Goal: Information Seeking & Learning: Learn about a topic

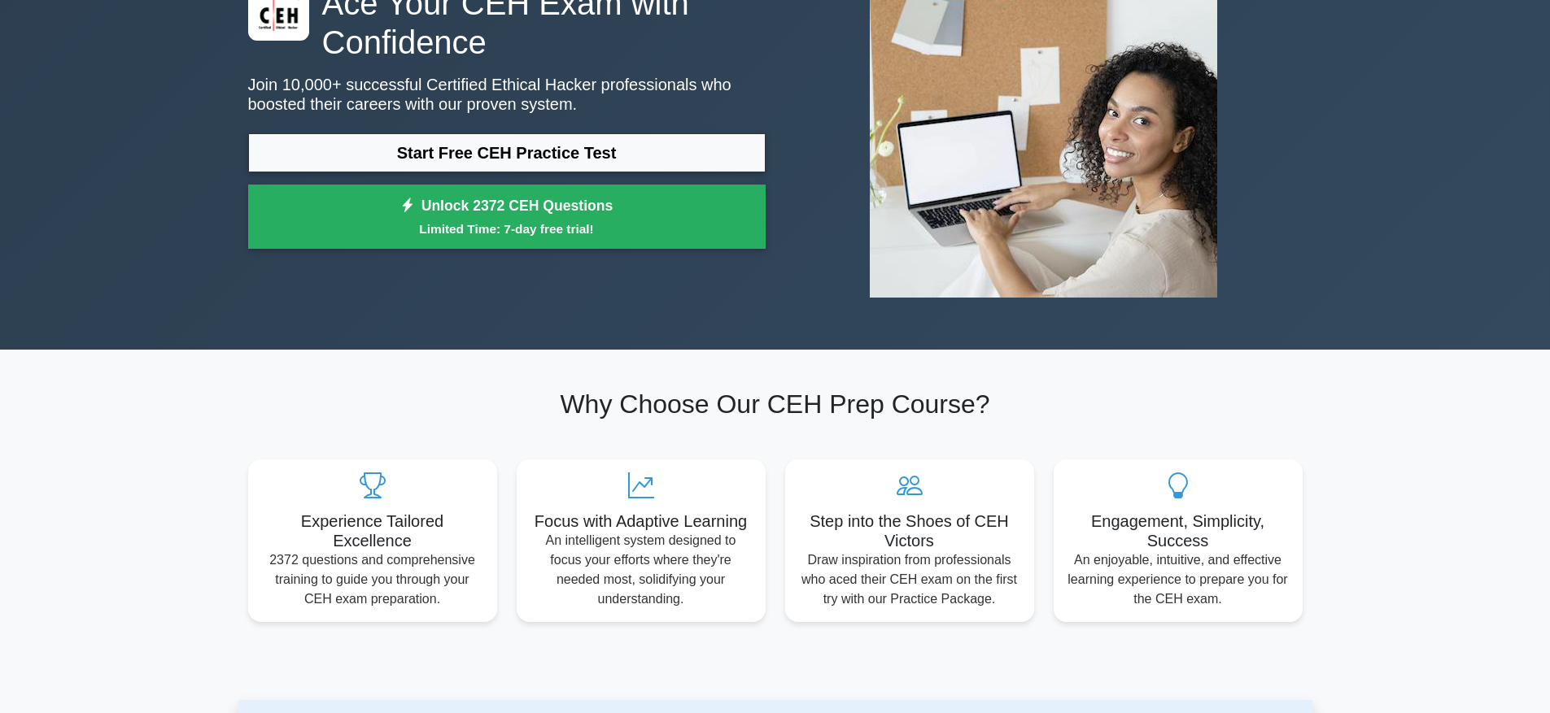
scroll to position [759, 0]
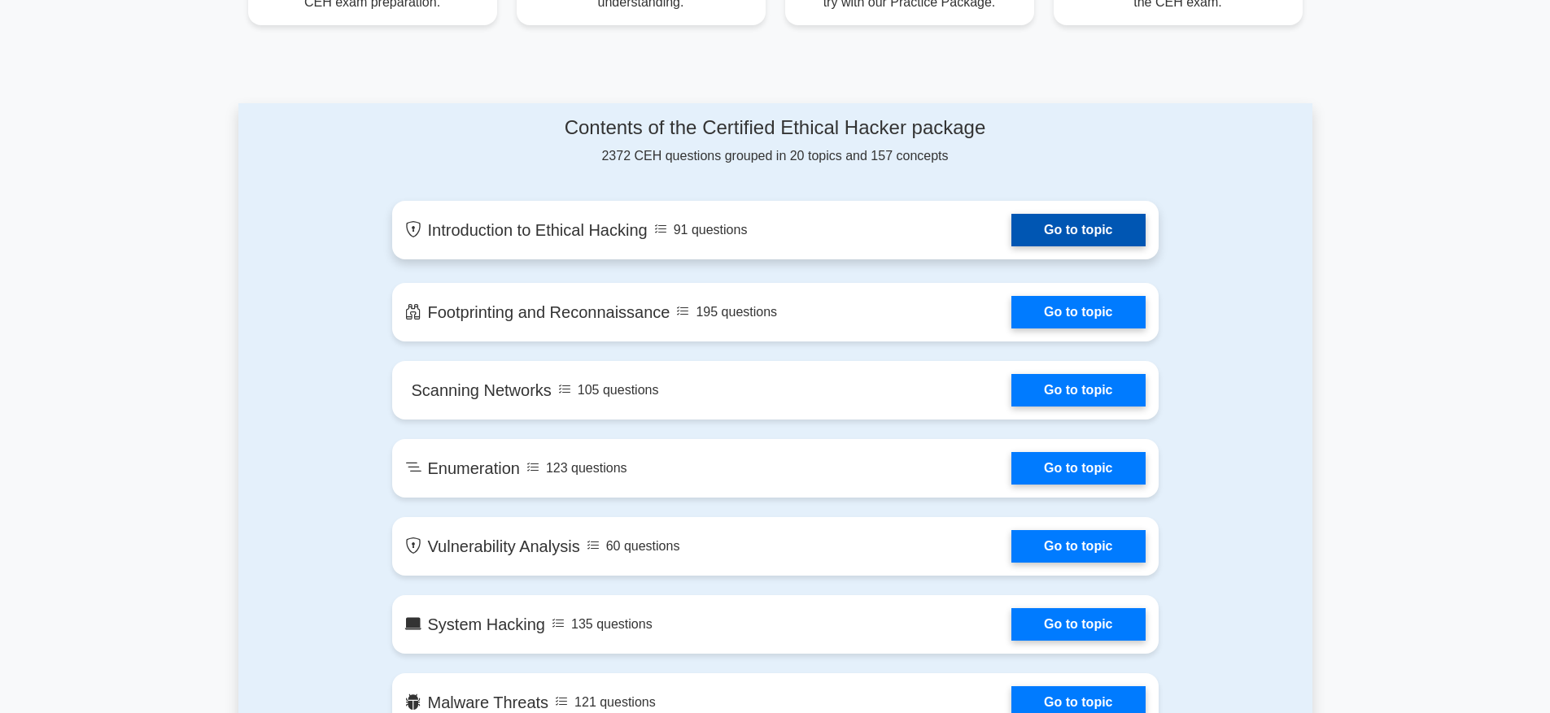
click at [1066, 238] on link "Go to topic" at bounding box center [1077, 230] width 133 height 33
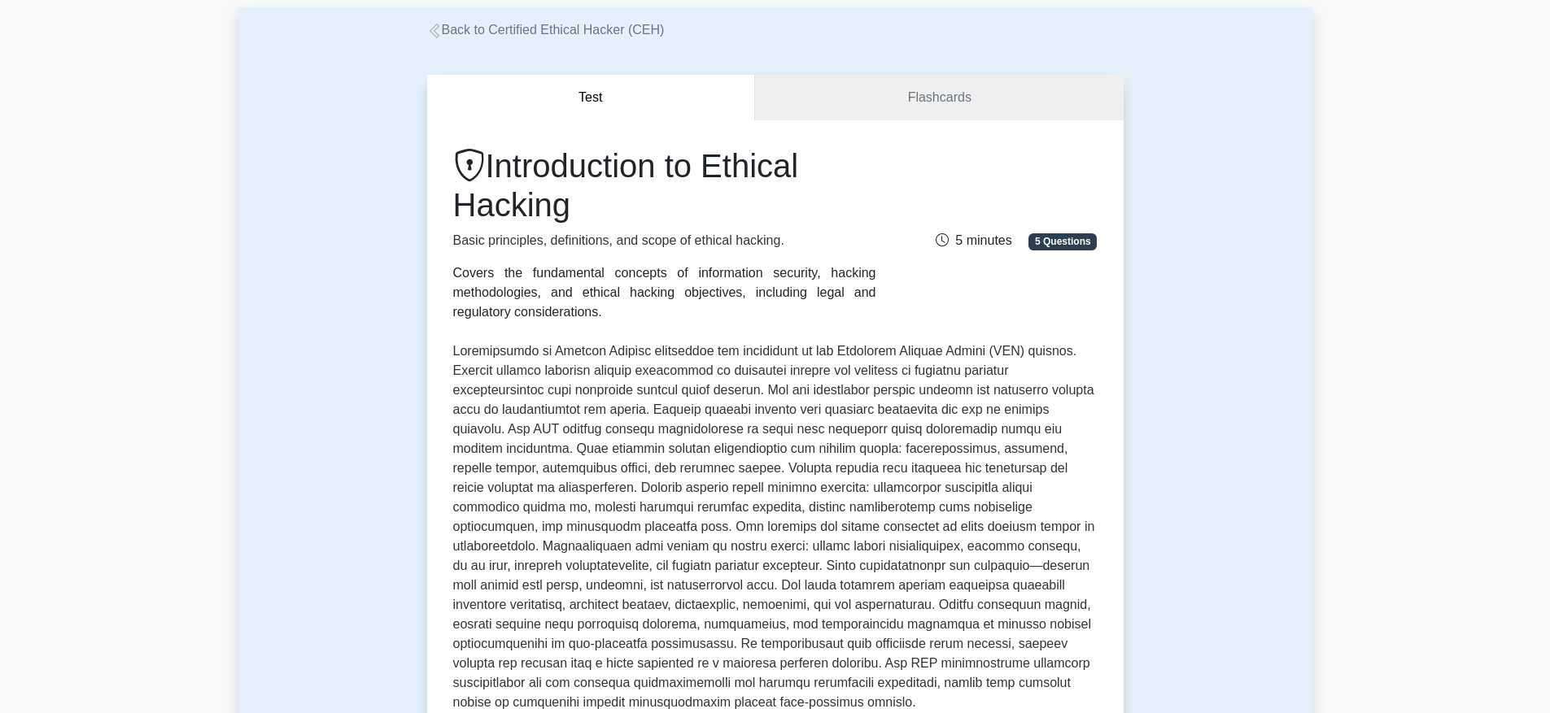
scroll to position [380, 0]
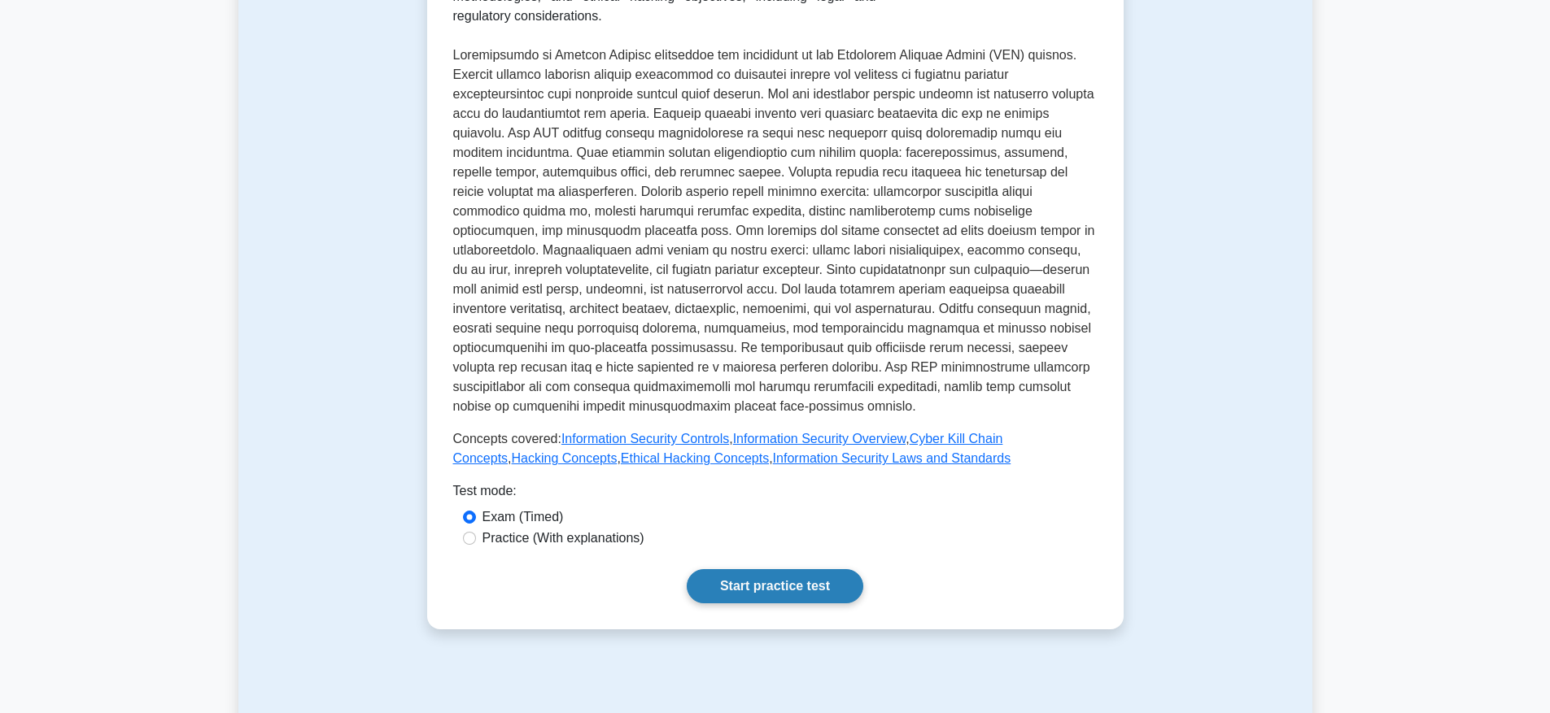
click at [760, 569] on link "Start practice test" at bounding box center [775, 586] width 177 height 34
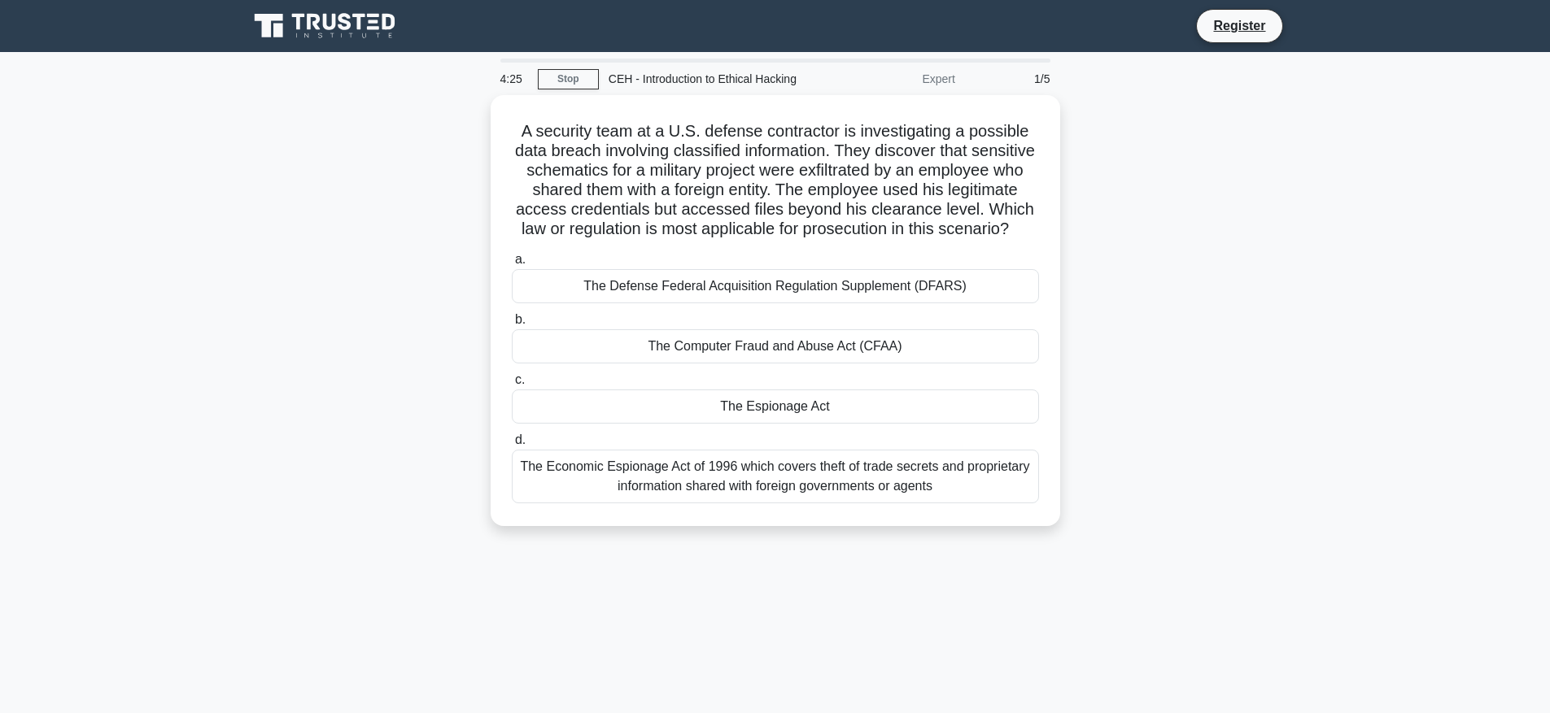
click at [1046, 81] on div "1/5" at bounding box center [1012, 79] width 95 height 33
click at [590, 79] on link "Stop" at bounding box center [568, 79] width 61 height 20
